Goal: Check status: Check status

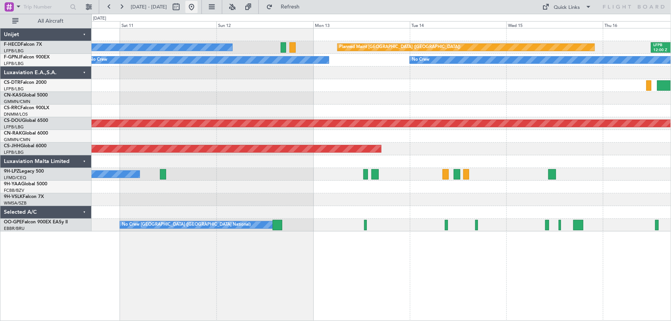
click at [198, 7] on button at bounding box center [191, 7] width 12 height 12
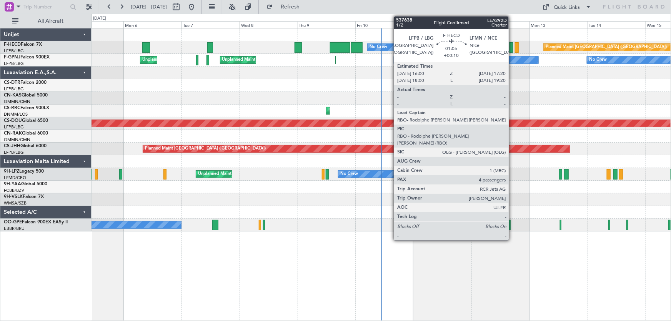
click at [512, 47] on div at bounding box center [511, 47] width 3 height 10
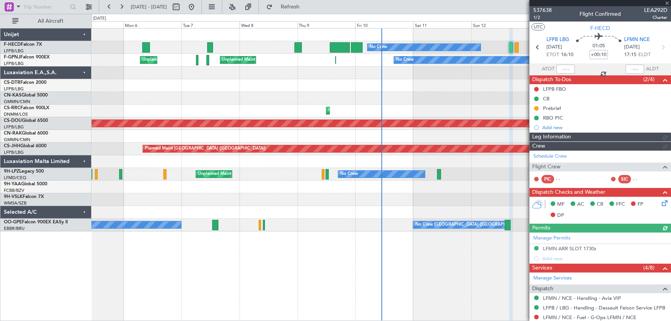
click at [546, 10] on span "537638" at bounding box center [542, 10] width 18 height 8
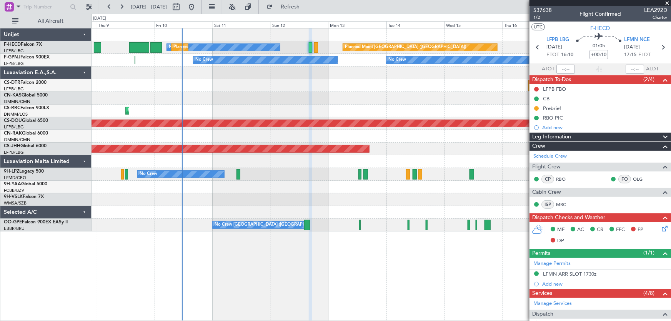
click at [205, 115] on div "Planned Maint [GEOGRAPHIC_DATA] ([GEOGRAPHIC_DATA]) No Crew Planned Maint [GEOG…" at bounding box center [382, 129] width 580 height 203
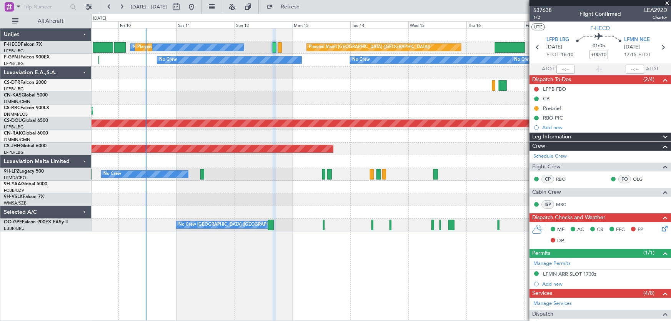
click at [300, 106] on div "Planned Maint [GEOGRAPHIC_DATA] ([GEOGRAPHIC_DATA]) No Crew Planned Maint [GEOG…" at bounding box center [382, 129] width 580 height 203
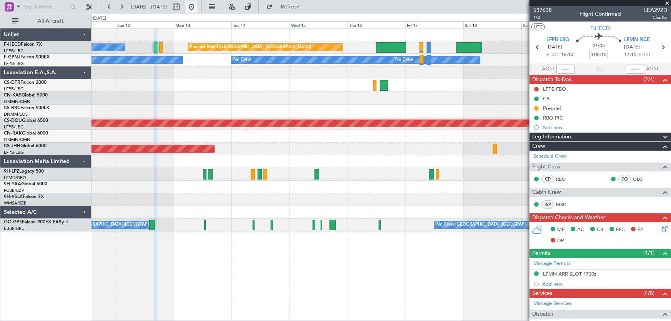
click at [198, 4] on button at bounding box center [191, 7] width 12 height 12
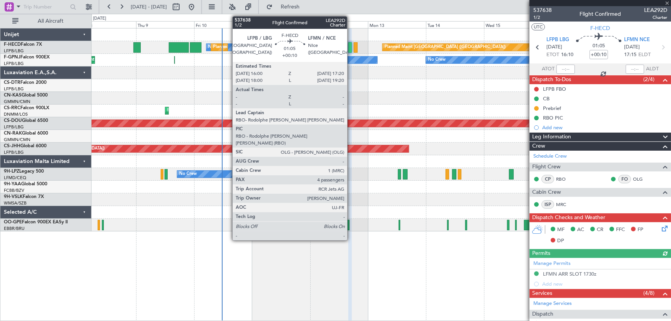
click at [351, 46] on div at bounding box center [349, 47] width 3 height 10
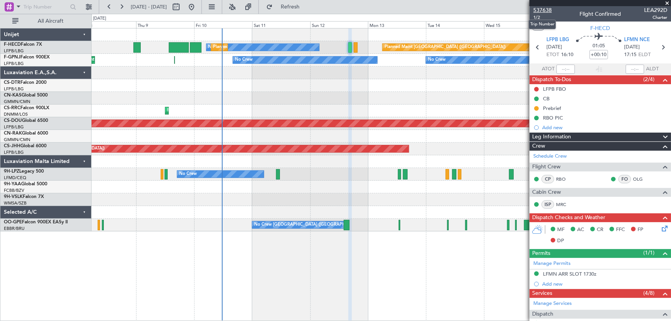
click at [540, 7] on span "537638" at bounding box center [542, 10] width 18 height 8
